Goal: Task Accomplishment & Management: Use online tool/utility

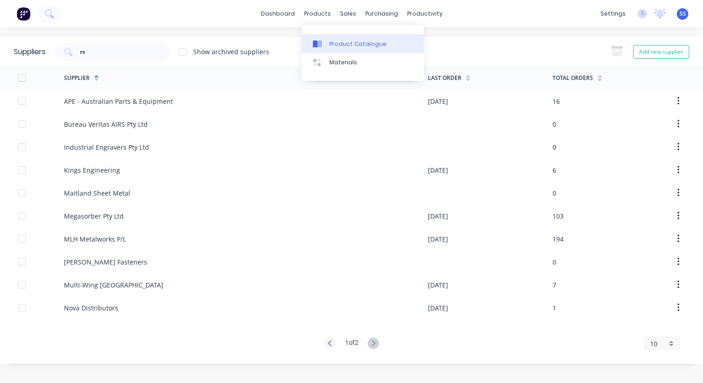
click at [348, 42] on div "Product Catalogue" at bounding box center [357, 44] width 57 height 8
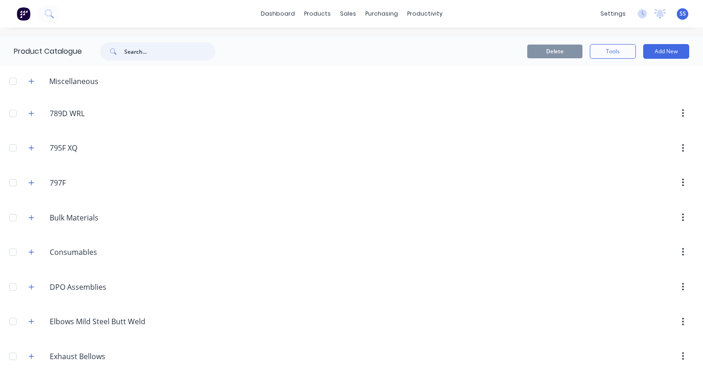
click at [156, 49] on input "text" at bounding box center [169, 51] width 91 height 18
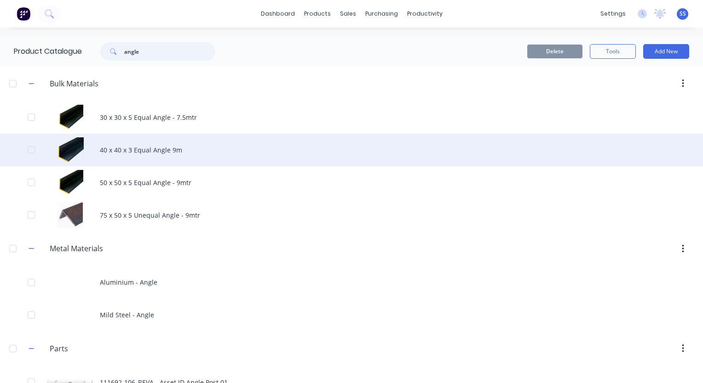
type input "angle"
click at [166, 152] on div "40 x 40 x 3 Equal Angle 9m" at bounding box center [351, 150] width 703 height 33
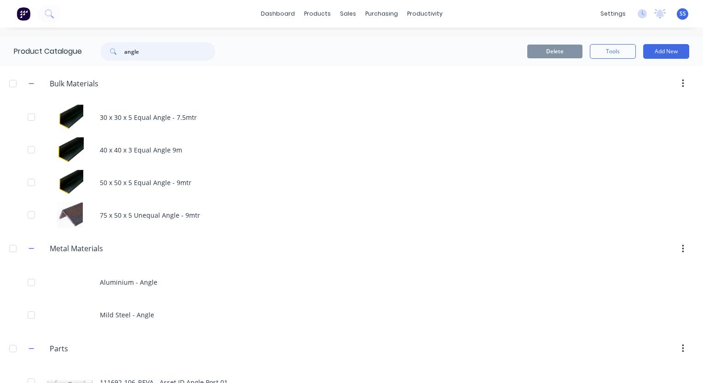
drag, startPoint x: 146, startPoint y: 51, endPoint x: 98, endPoint y: 51, distance: 47.8
click at [98, 51] on div "angle" at bounding box center [153, 51] width 124 height 18
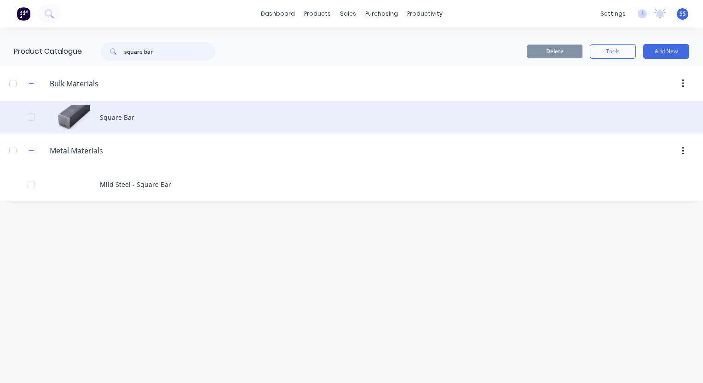
type input "square bar"
click at [118, 114] on div "Square Bar" at bounding box center [351, 117] width 703 height 33
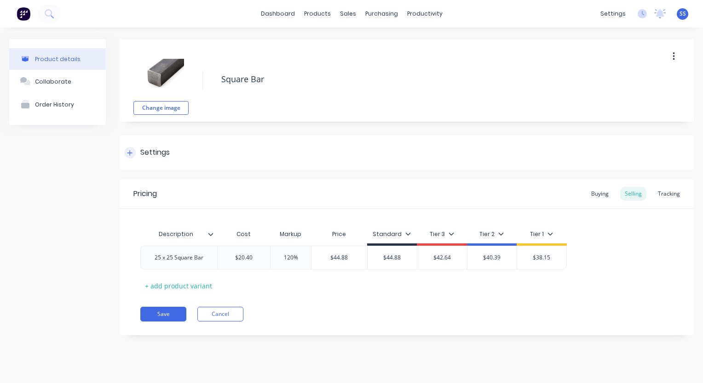
click at [131, 158] on div at bounding box center [129, 152] width 11 height 11
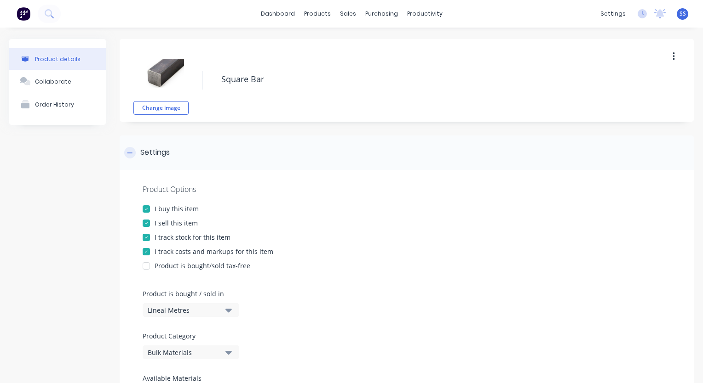
click at [131, 154] on icon at bounding box center [130, 153] width 6 height 6
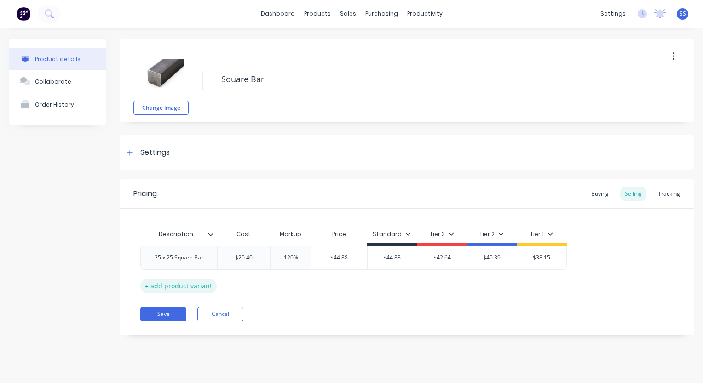
click at [145, 285] on div "+ add product variant" at bounding box center [178, 286] width 76 height 14
type textarea "x"
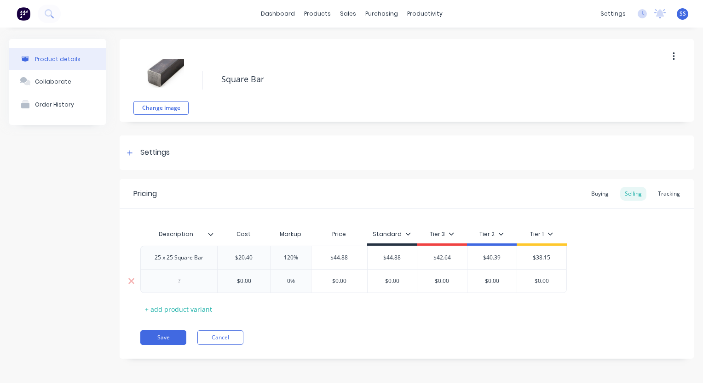
click at [182, 285] on div at bounding box center [179, 281] width 46 height 12
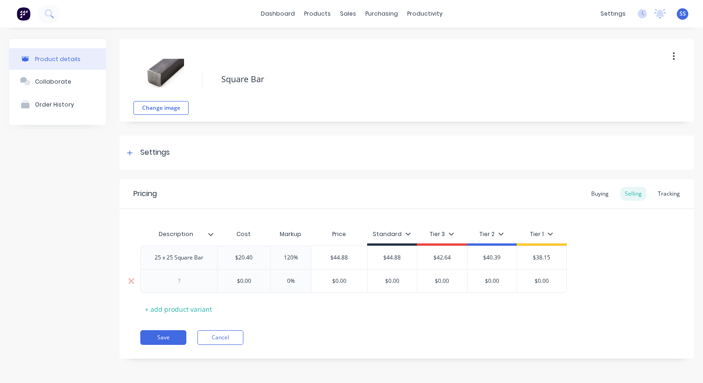
click at [182, 285] on div at bounding box center [179, 281] width 46 height 12
type textarea "x"
type input "$0.00"
click at [254, 283] on input "$0.00" at bounding box center [243, 281] width 52 height 8
drag, startPoint x: 258, startPoint y: 283, endPoint x: 232, endPoint y: 277, distance: 26.9
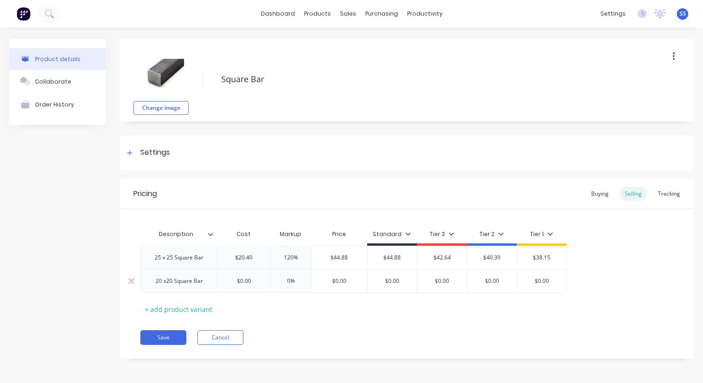
click at [232, 277] on input "$0.00" at bounding box center [243, 281] width 52 height 8
type textarea "x"
type input "1"
type textarea "x"
type input "16."
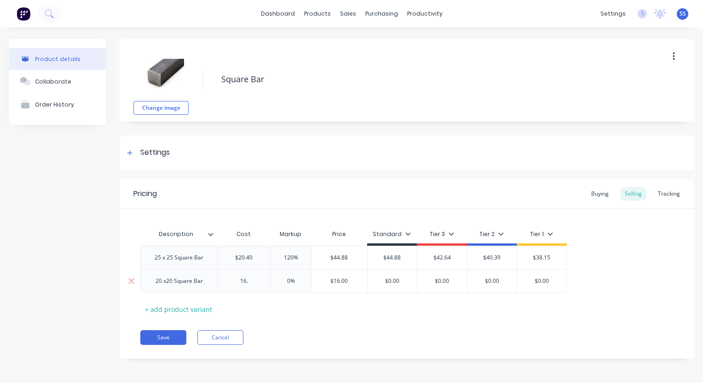
type textarea "x"
type input "16.8"
type input "0%"
drag, startPoint x: 297, startPoint y: 282, endPoint x: 274, endPoint y: 281, distance: 23.9
click at [274, 281] on input "0%" at bounding box center [291, 281] width 46 height 8
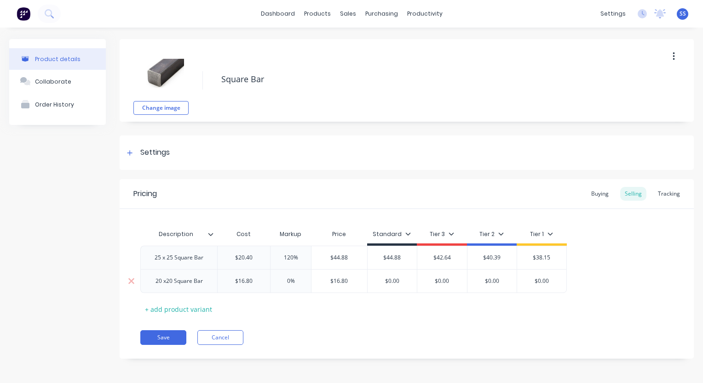
type textarea "x"
type input "1"
type textarea "x"
type input "12"
type textarea "x"
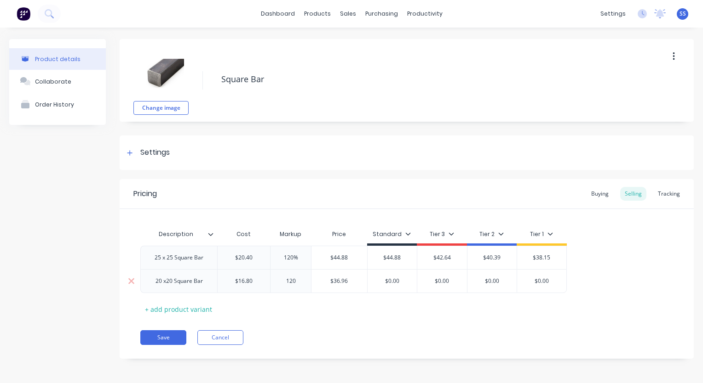
type input "120"
type input "$36.96"
type input "$0.00"
click at [394, 280] on input "$0.00" at bounding box center [392, 281] width 50 height 8
drag, startPoint x: 400, startPoint y: 282, endPoint x: 378, endPoint y: 281, distance: 21.2
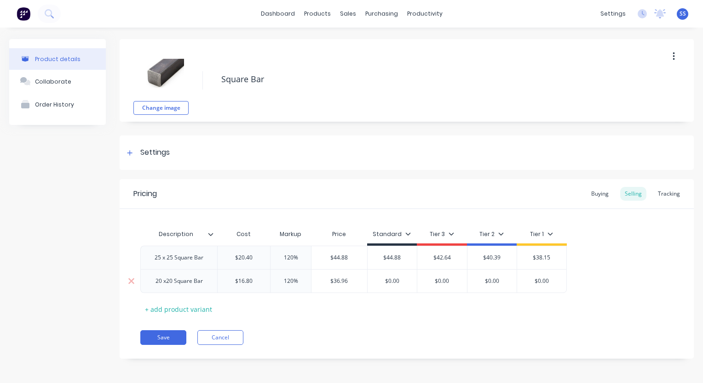
click at [378, 281] on input "$0.00" at bounding box center [392, 281] width 50 height 8
type textarea "x"
type input "3"
type textarea "x"
type input "36"
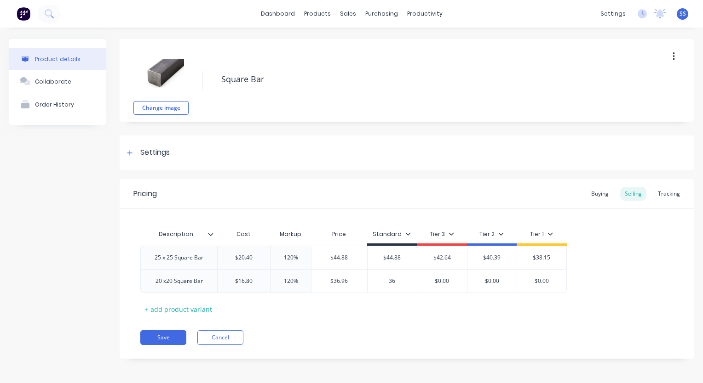
type textarea "x"
type input "36."
type textarea "x"
type input "36.9"
type textarea "x"
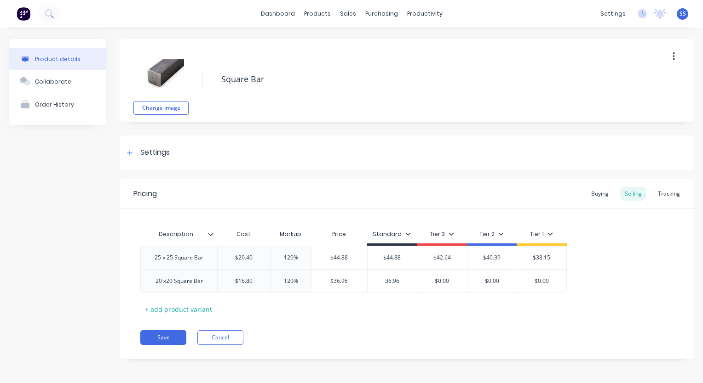
type input "36.96"
click at [377, 310] on div "Description Cost Markup Price Standard Tier 3 Tier 2 Tier 1 25 x 25 Square Bar …" at bounding box center [406, 270] width 532 height 91
type input "$0.00"
drag, startPoint x: 461, startPoint y: 281, endPoint x: 427, endPoint y: 282, distance: 34.0
click at [427, 282] on input "$0.00" at bounding box center [442, 281] width 50 height 8
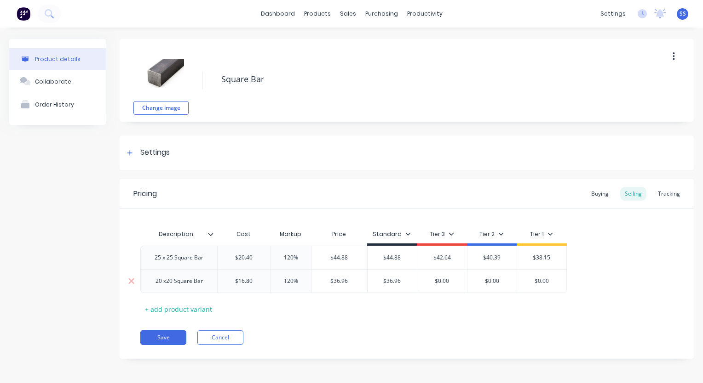
type textarea "x"
type input "3"
type textarea "x"
type input "35"
type textarea "x"
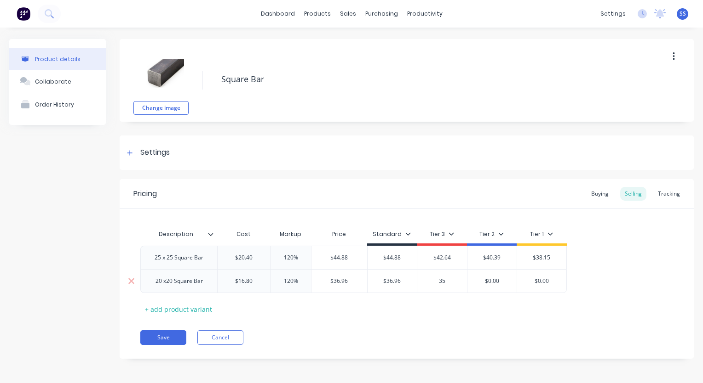
type input "35."
type textarea "x"
type input "35.1"
type textarea "x"
type input "35.11"
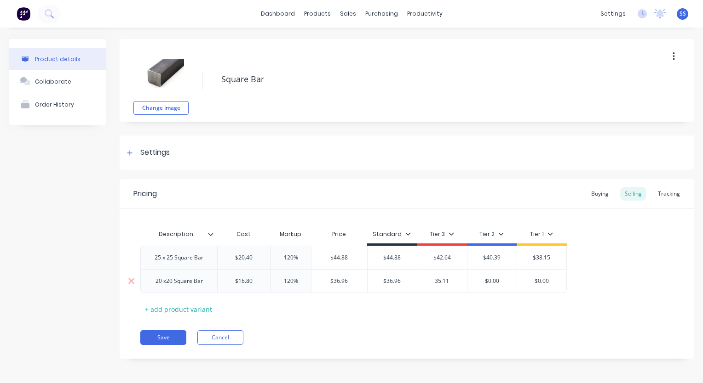
type input "$0.00"
drag, startPoint x: 504, startPoint y: 282, endPoint x: 495, endPoint y: 244, distance: 39.3
click at [480, 267] on div "25 x 25 Square Bar $20.40 120% $44.88 $44.88 $42.64 $40.39 $38.15 20 x20 Square…" at bounding box center [406, 269] width 532 height 47
type textarea "x"
type input "3"
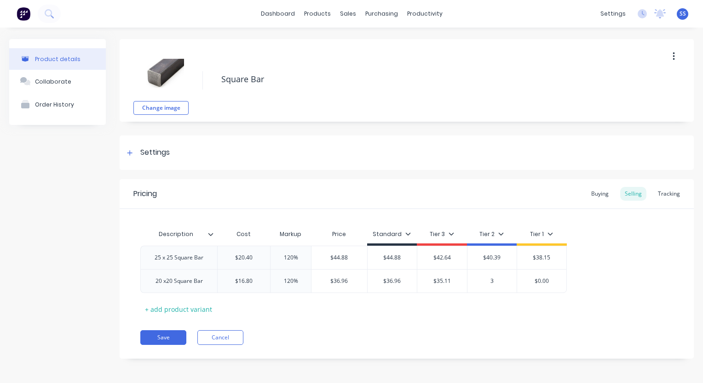
type textarea "x"
type input "33"
type textarea "x"
type input "33."
type textarea "x"
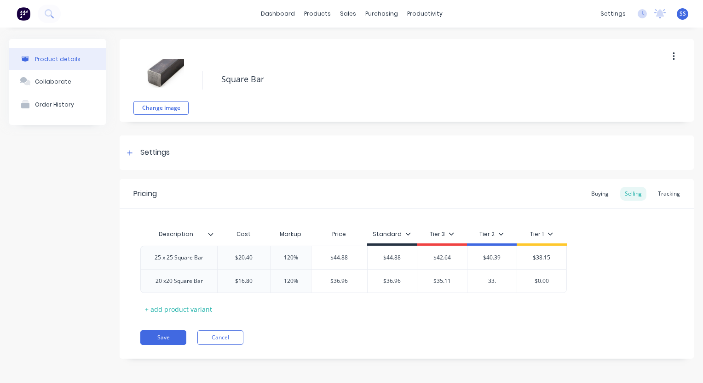
type input "33.2"
type textarea "x"
type input "33.26"
type input "$0.00"
drag, startPoint x: 552, startPoint y: 280, endPoint x: 519, endPoint y: 279, distance: 33.1
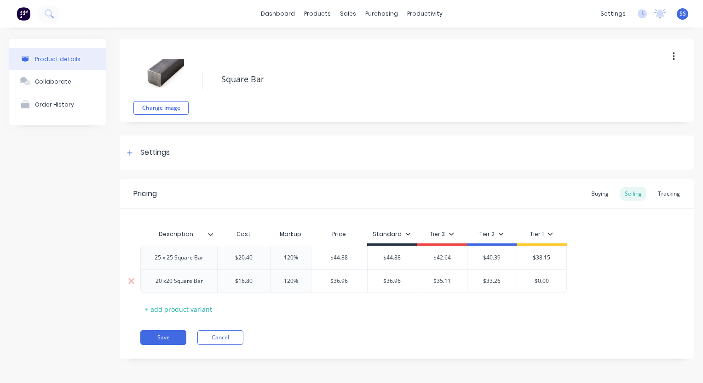
click at [519, 279] on input "$0.00" at bounding box center [541, 281] width 49 height 8
type textarea "x"
type input "3"
type textarea "x"
type input "31"
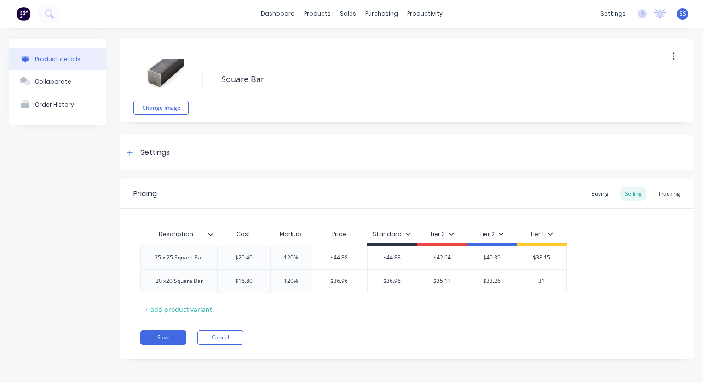
type textarea "x"
type input "31."
type textarea "x"
type input "31.4"
type textarea "x"
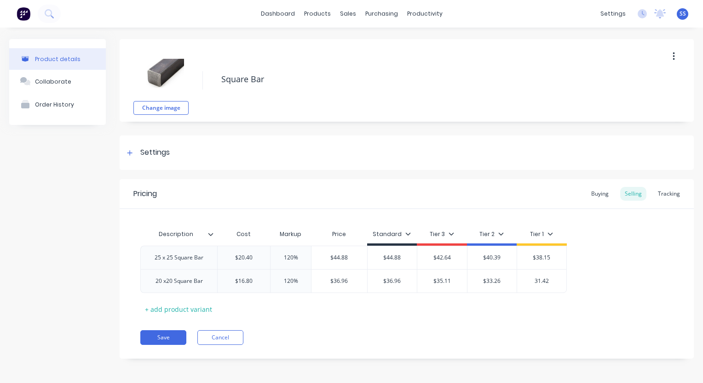
type input "31.42"
click at [621, 324] on div "Pricing Buying Selling Tracking Description Cost Markup Price Standard Tier 3 T…" at bounding box center [407, 269] width 574 height 180
click at [171, 335] on button "Save" at bounding box center [163, 338] width 46 height 15
type textarea "x"
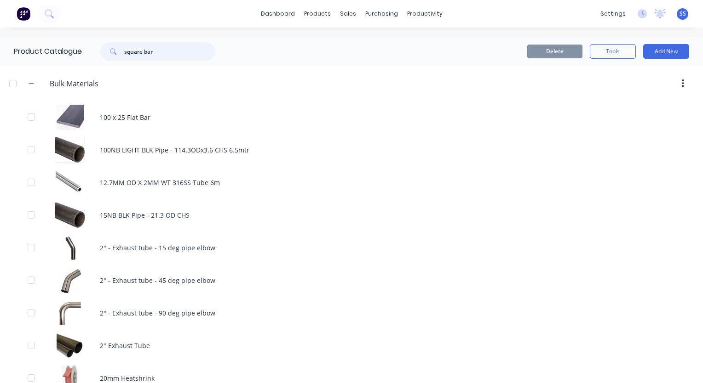
drag, startPoint x: 164, startPoint y: 53, endPoint x: 91, endPoint y: 52, distance: 73.6
click at [91, 52] on div "square bar" at bounding box center [155, 51] width 147 height 18
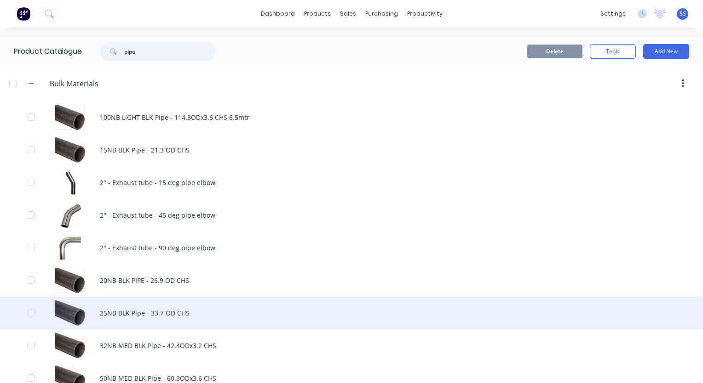
type input "pipe"
click at [166, 310] on div "25NB BLK Pipe - 33.7 OD CHS" at bounding box center [351, 313] width 703 height 33
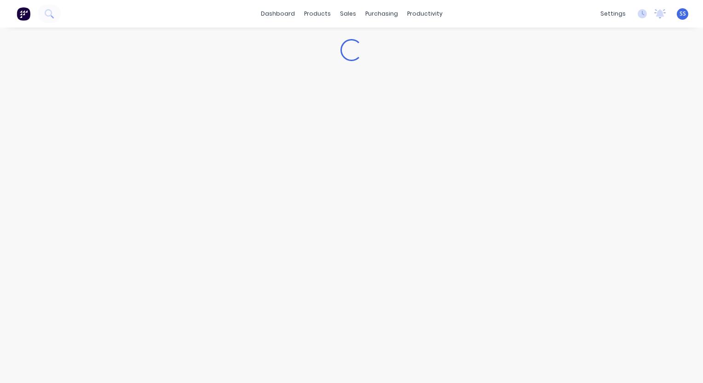
type textarea "x"
